Goal: Book appointment/travel/reservation

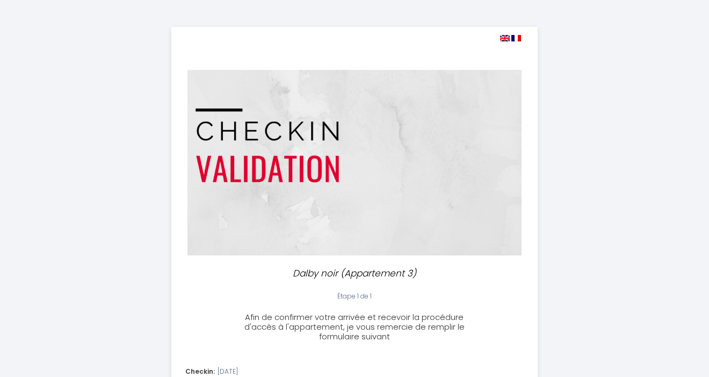
select select
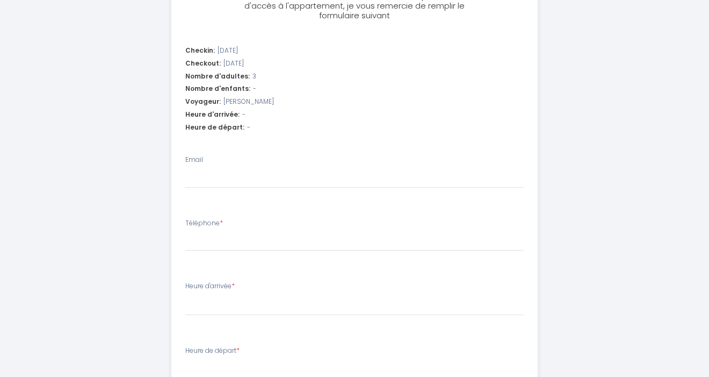
scroll to position [322, 0]
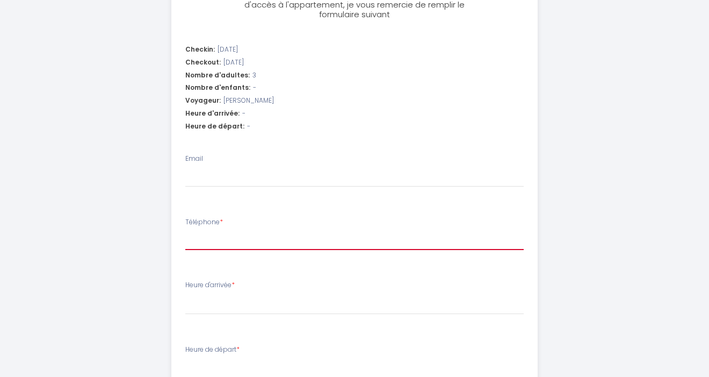
type input "0"
select select
type input "07"
select select
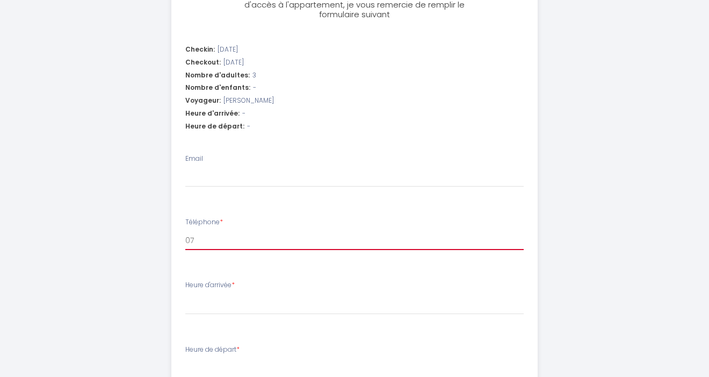
select select
type input "076"
select select
type input "0768"
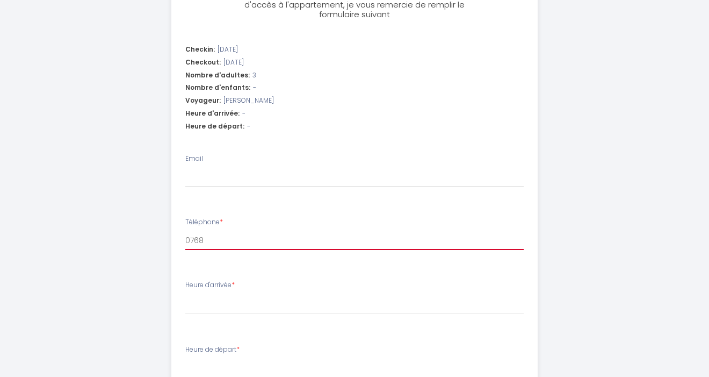
select select
type input "07687"
select select
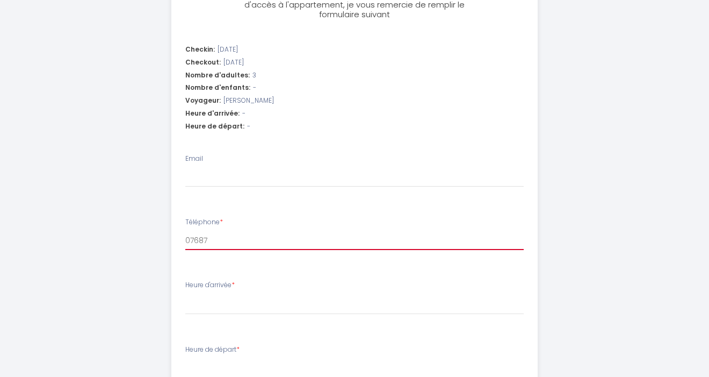
type input "076877"
select select
type input "0768778"
select select
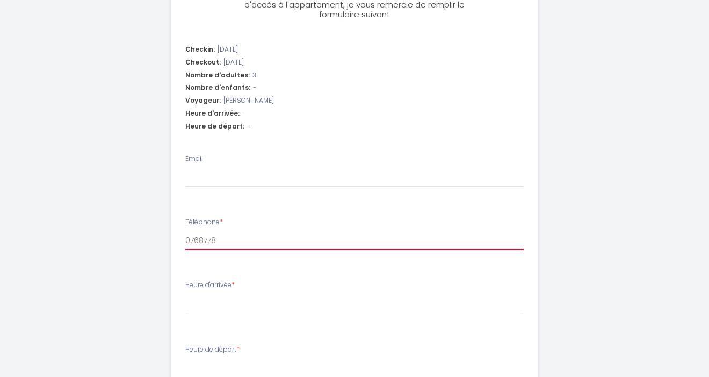
select select
type input "07687788"
select select
type input "076877885"
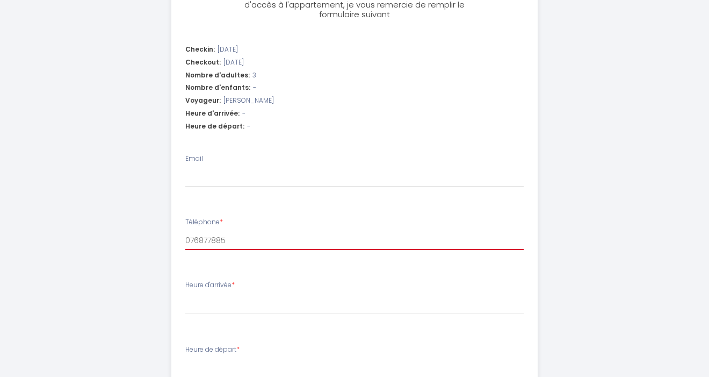
select select
type input "0768778850"
select select
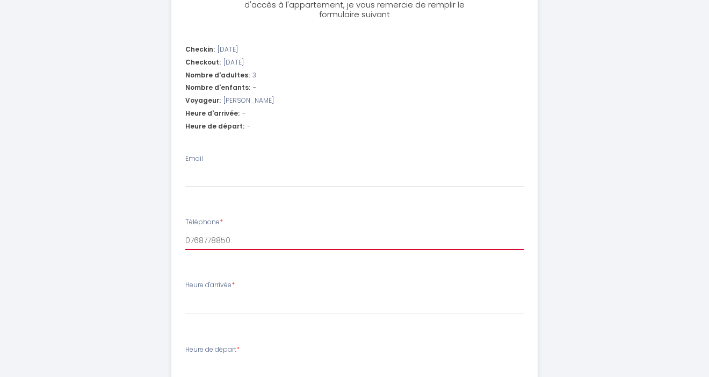
type input "0768778850"
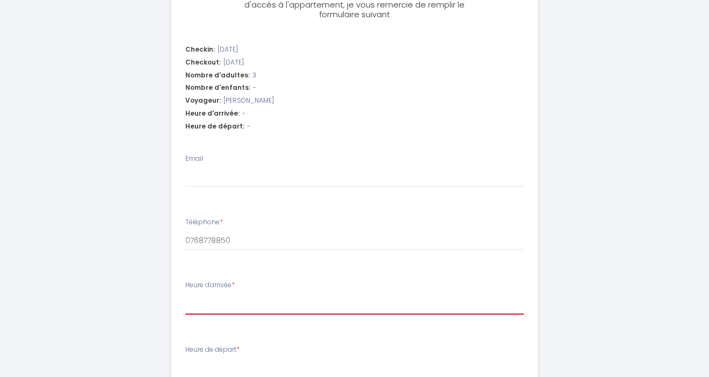
click at [226, 303] on select "15:00 15:30 16:00 16:30 17:00 17:30 18:00 18:30 19:00 19:30 20:00 20:30 21:00 2…" at bounding box center [354, 304] width 339 height 20
select select "17:00"
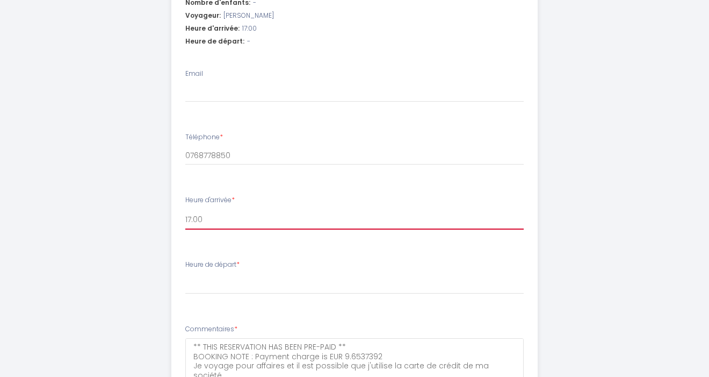
scroll to position [410, 0]
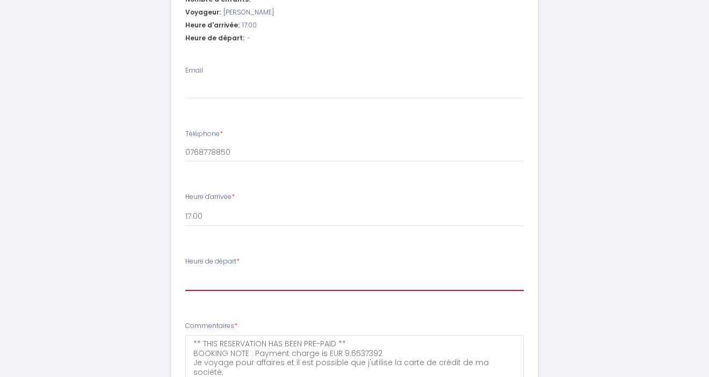
select select "10:00"
click at [297, 307] on ul "Checkin: [DATE] Checkout: [DATE] Nombre d'adultes: 3 Nombre d'enfants: - Voyage…" at bounding box center [355, 183] width 366 height 467
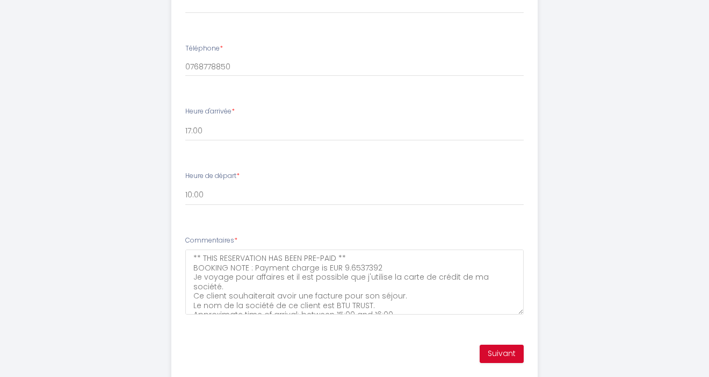
scroll to position [496, 0]
click at [503, 348] on button "Suivant" at bounding box center [502, 353] width 44 height 18
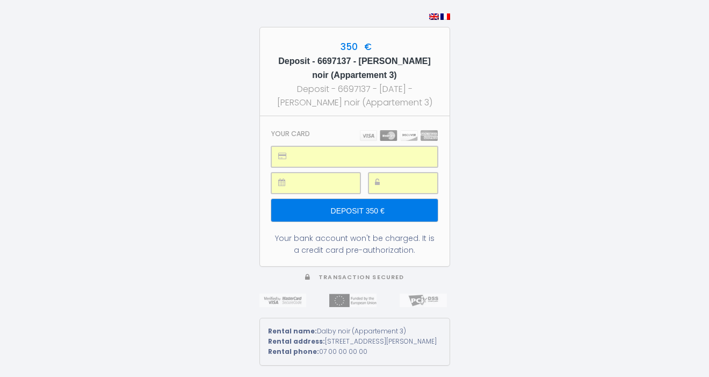
click at [387, 210] on input "Deposit 350 €" at bounding box center [354, 210] width 166 height 23
